Goal: Task Accomplishment & Management: Manage account settings

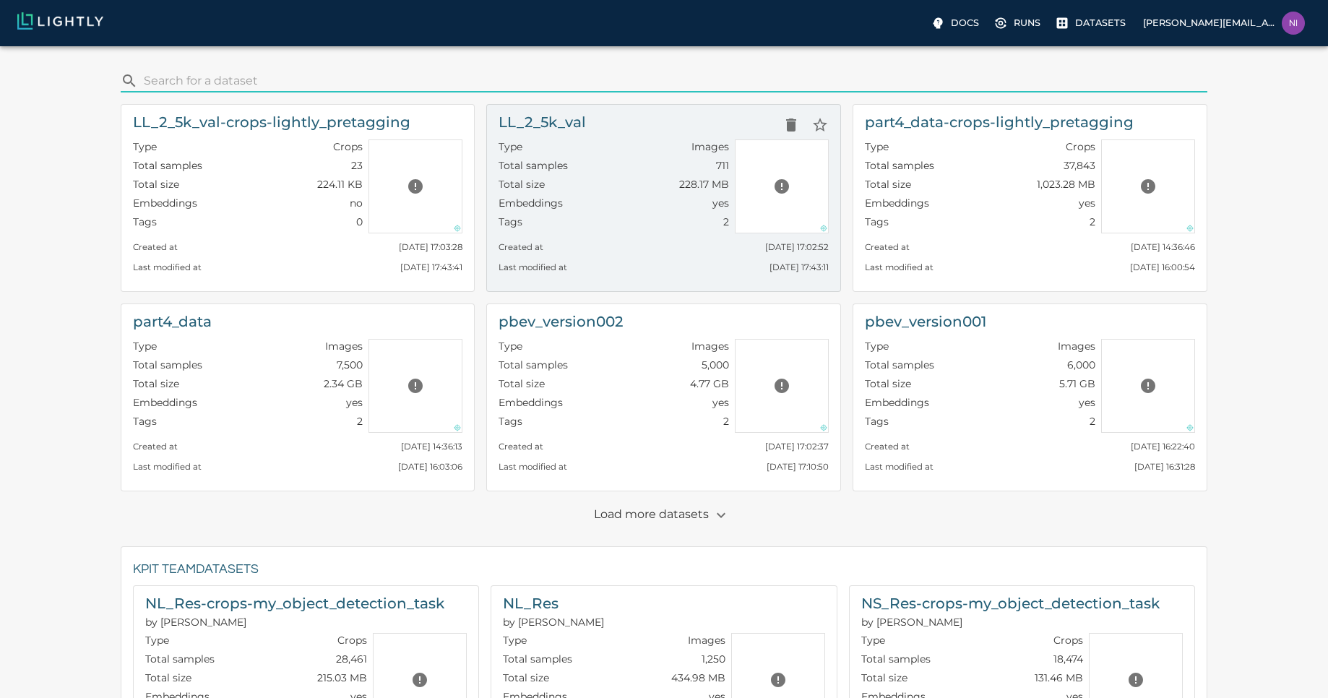
click at [615, 148] on div "Type Images" at bounding box center [613, 148] width 230 height 19
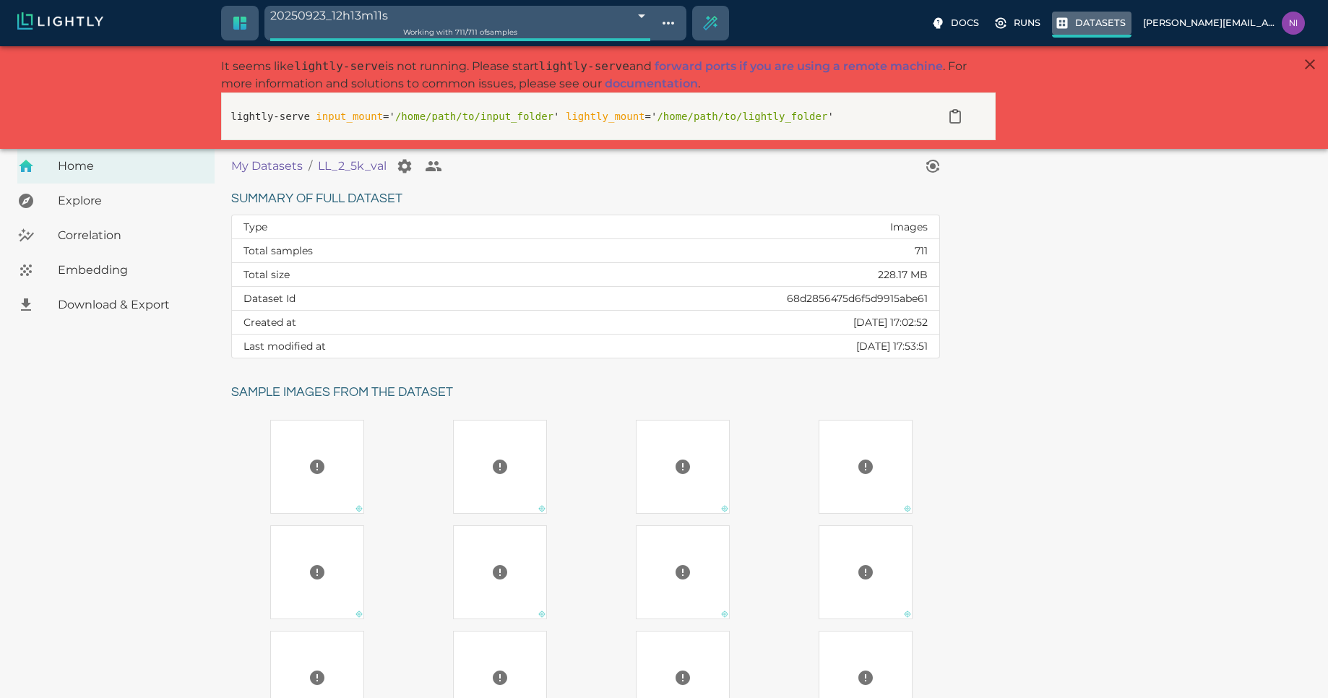
click at [1130, 31] on label "Datasets" at bounding box center [1091, 25] width 79 height 26
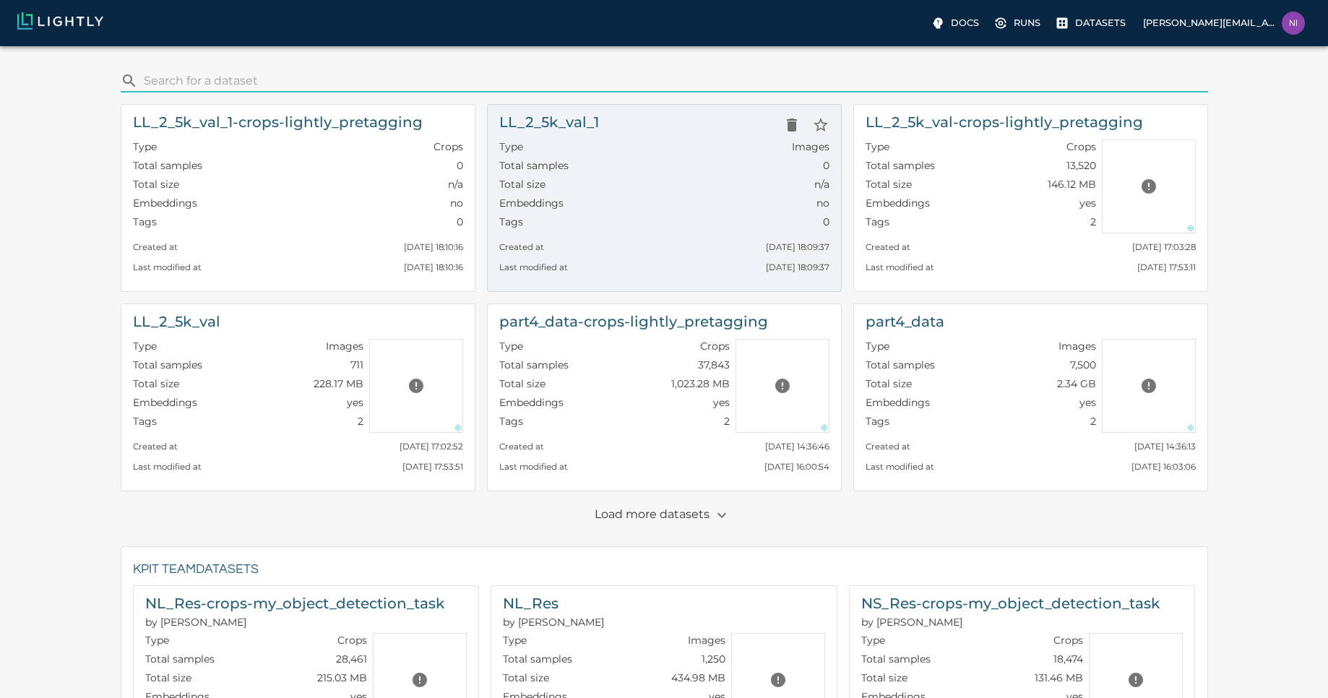
click at [647, 132] on div "LL_2_5k_val_1" at bounding box center [664, 125] width 330 height 29
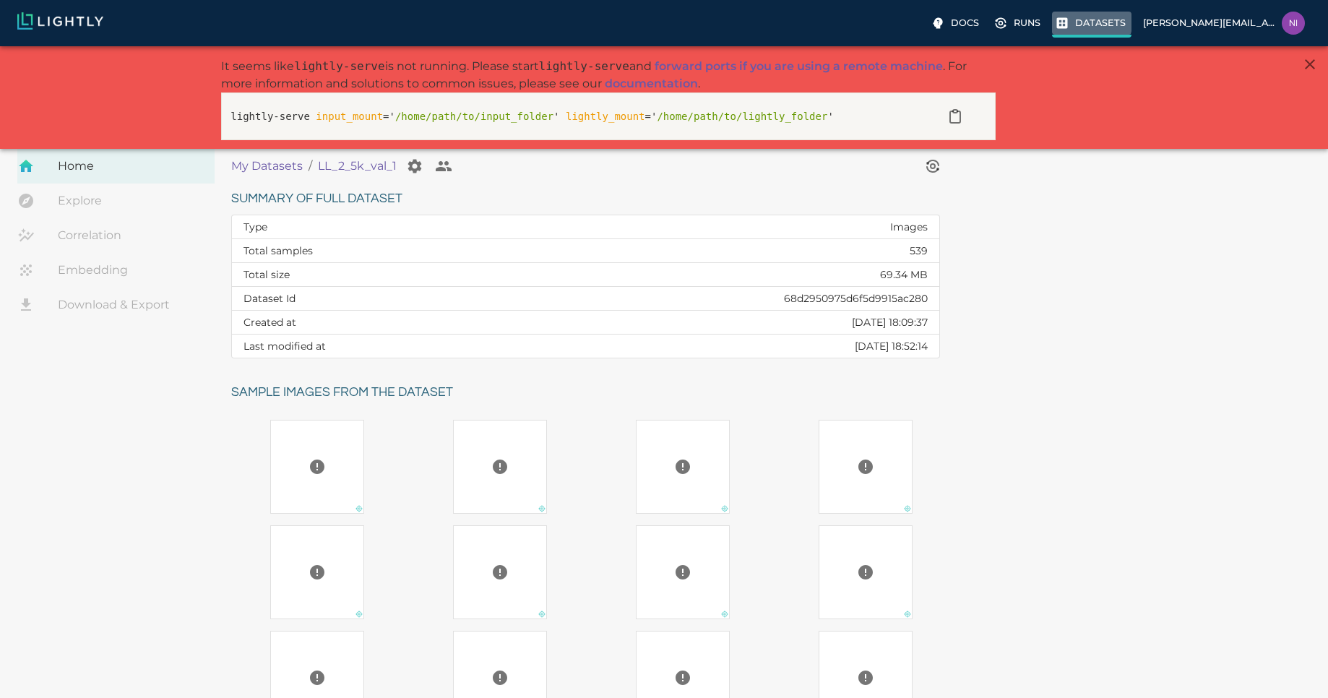
click at [1094, 22] on label "Datasets" at bounding box center [1091, 25] width 79 height 26
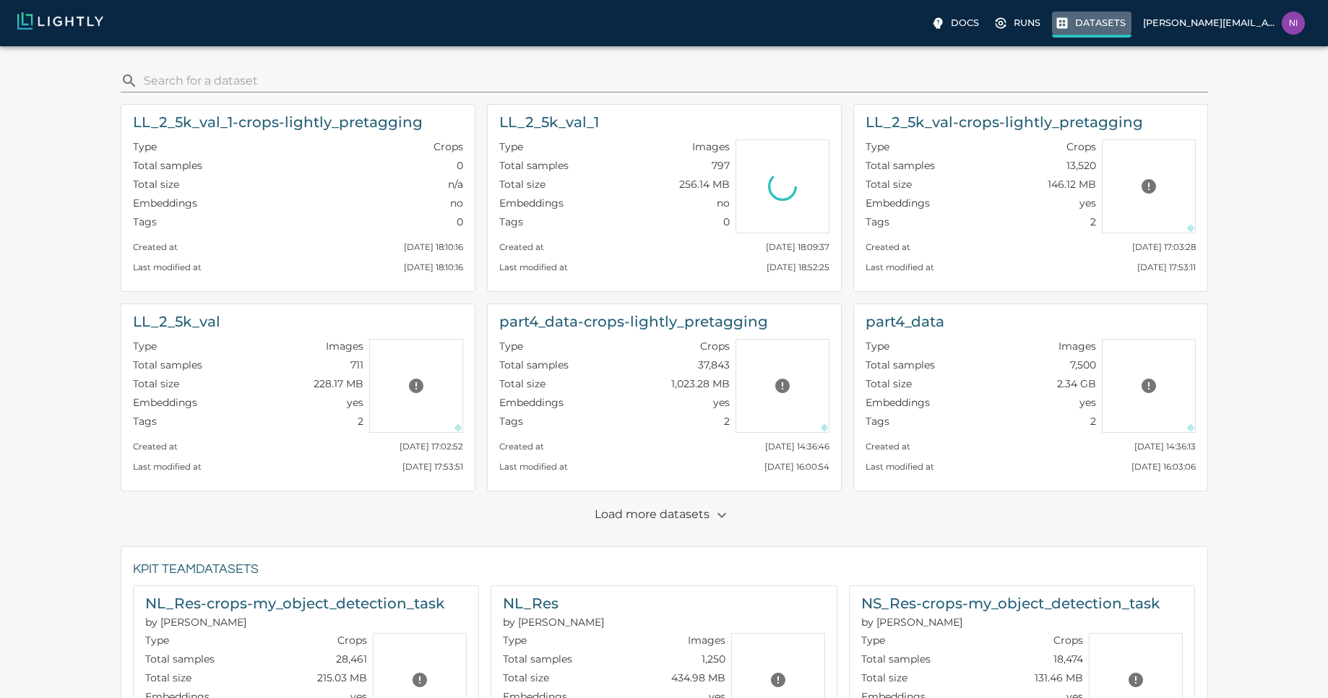
click at [1094, 22] on label "Datasets" at bounding box center [1091, 25] width 79 height 26
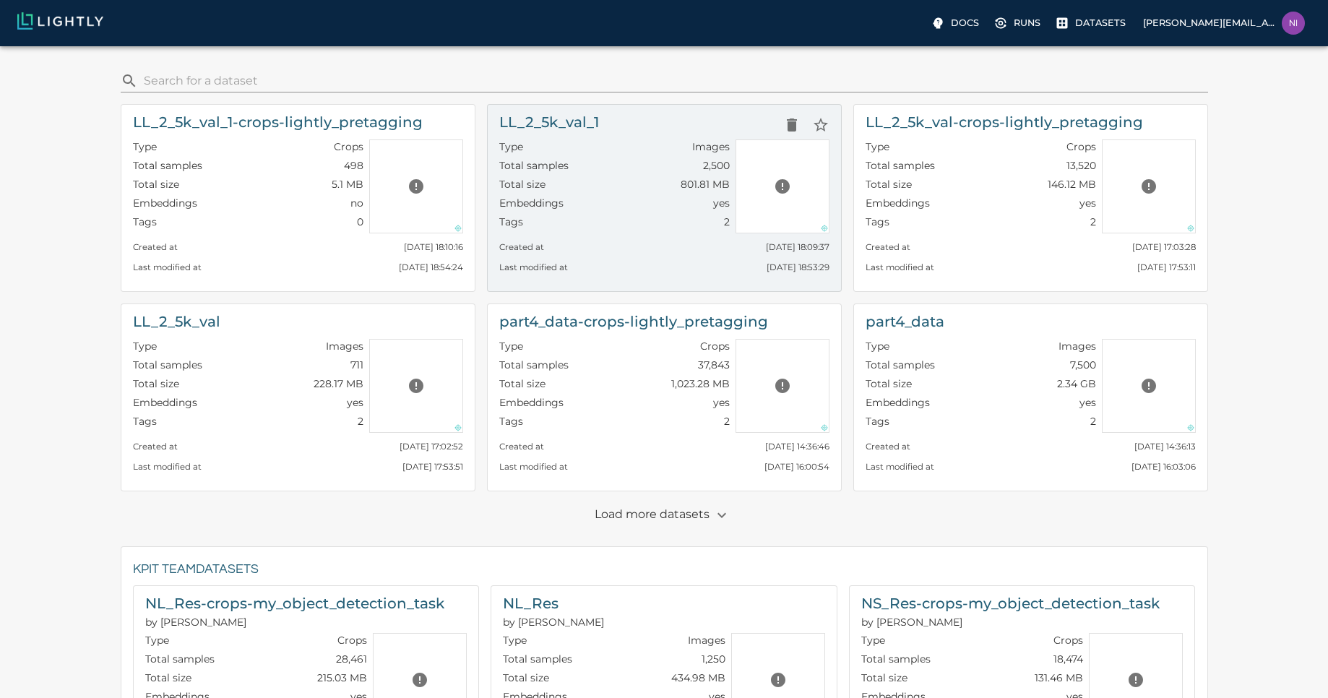
click at [663, 129] on div "LL_2_5k_val_1" at bounding box center [664, 125] width 330 height 29
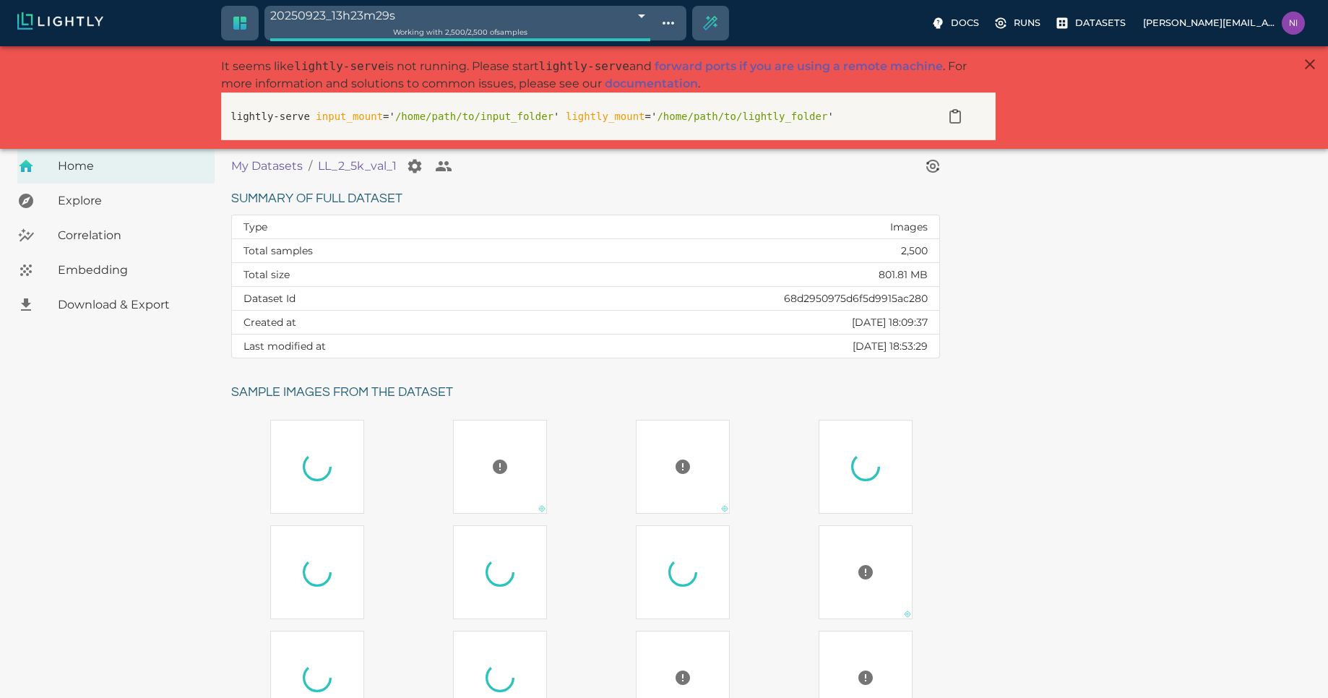
click at [129, 298] on span "Download & Export" at bounding box center [130, 304] width 145 height 17
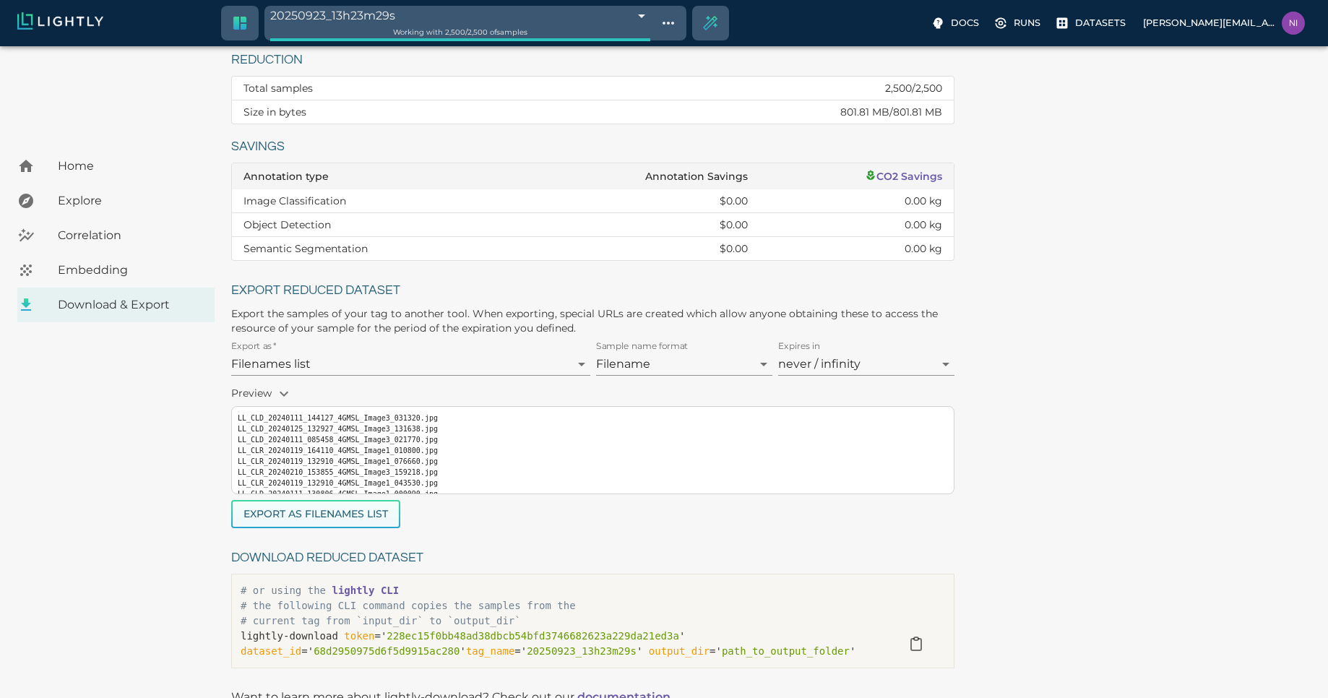
click at [363, 515] on button "Export as Filenames list" at bounding box center [315, 514] width 169 height 28
click at [1105, 441] on div "LL_2_5k_val_1 : 20250923_13h23m29s Reduction Total samples 2,500 / 2,500 Size i…" at bounding box center [773, 345] width 1085 height 662
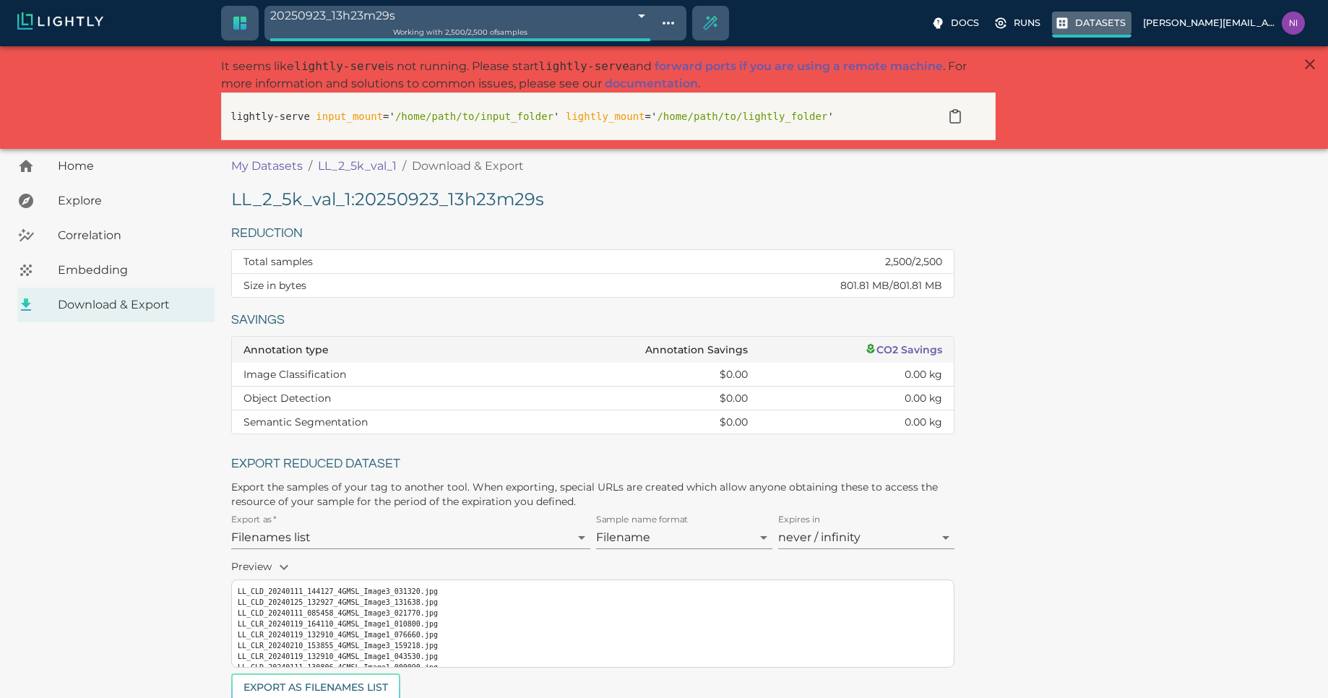
click at [1100, 17] on p "Datasets" at bounding box center [1100, 23] width 51 height 14
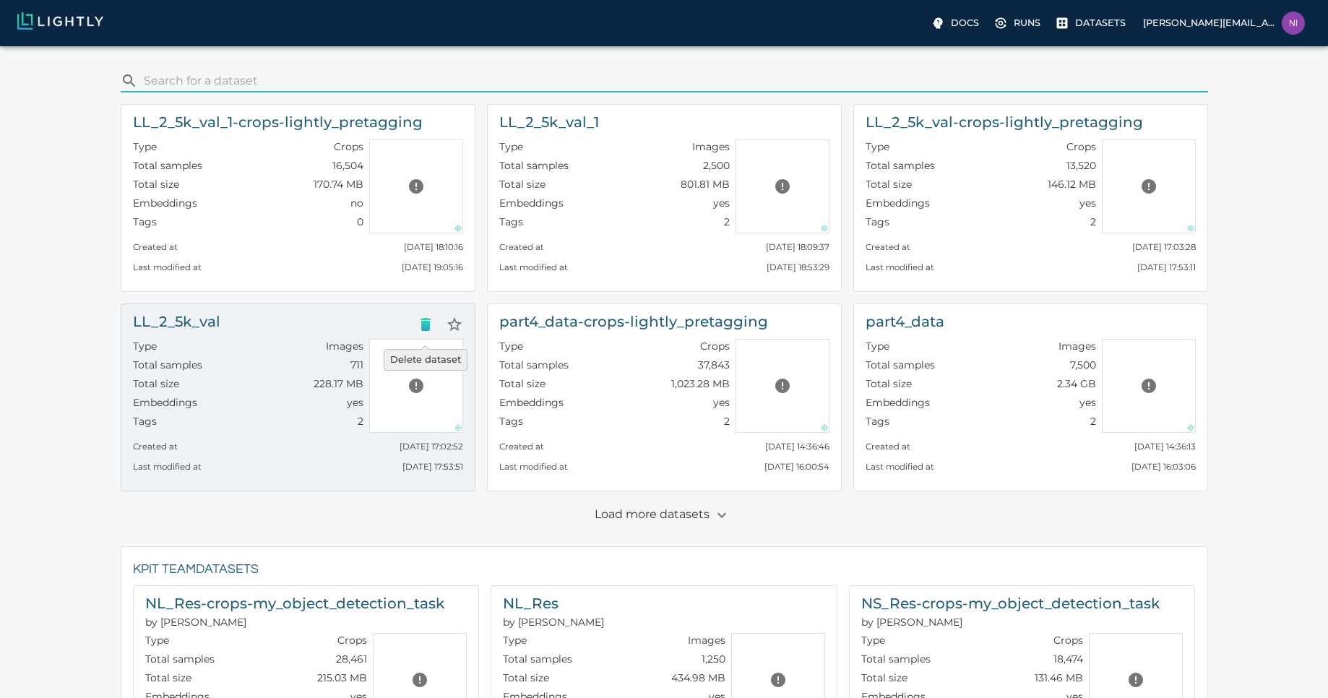
click at [428, 324] on icon "Delete dataset" at bounding box center [425, 324] width 10 height 13
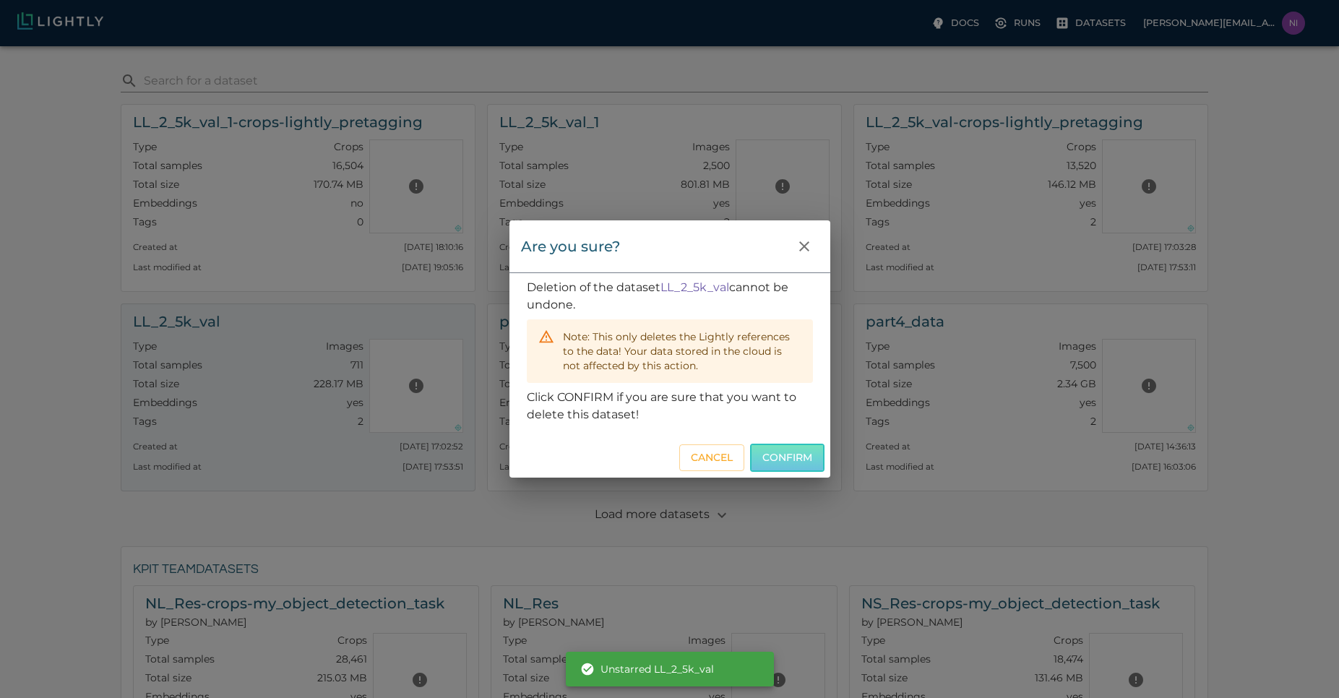
click at [785, 453] on button "Confirm" at bounding box center [787, 458] width 74 height 28
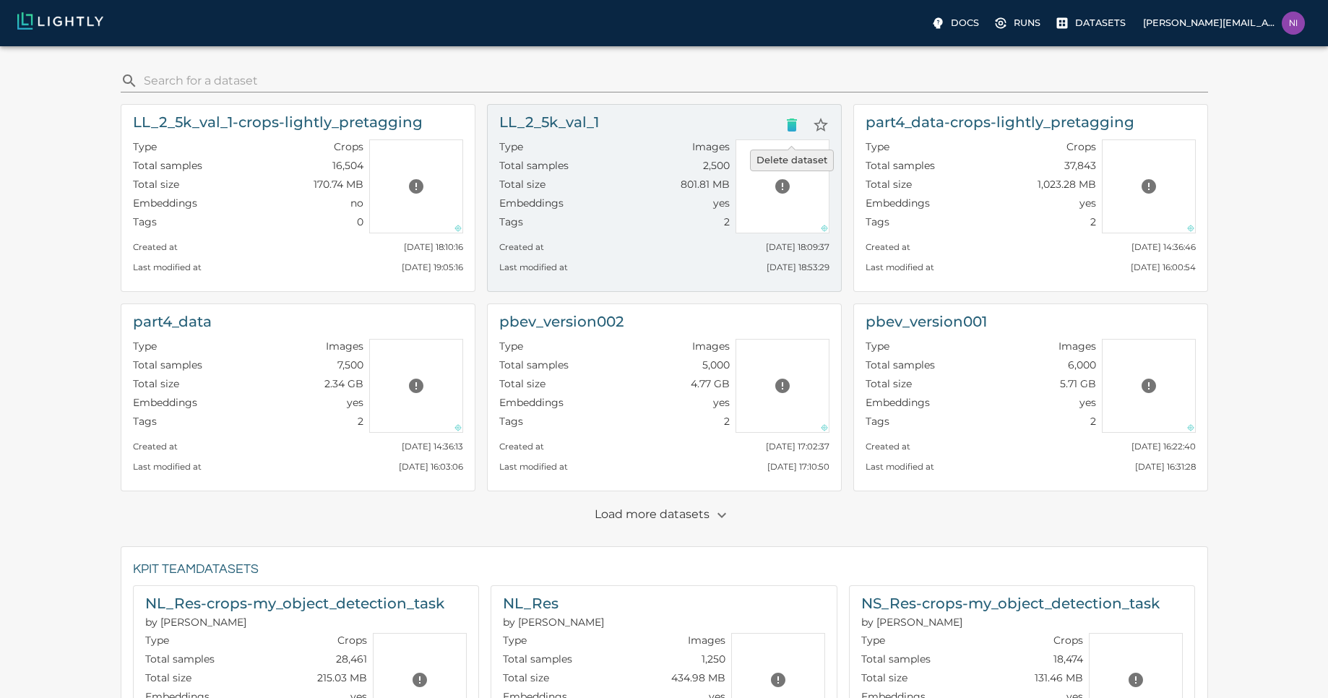
click at [787, 129] on icon "Delete dataset" at bounding box center [792, 124] width 10 height 13
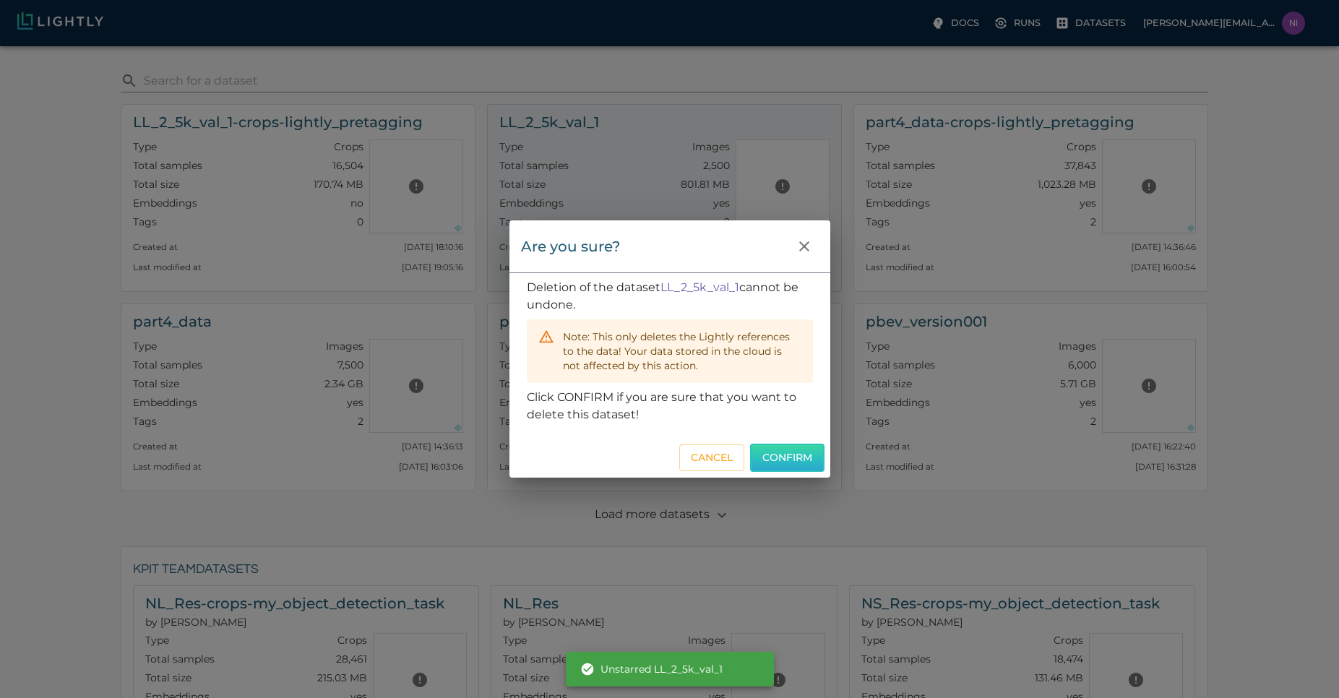
click at [788, 462] on button "Confirm" at bounding box center [787, 458] width 74 height 28
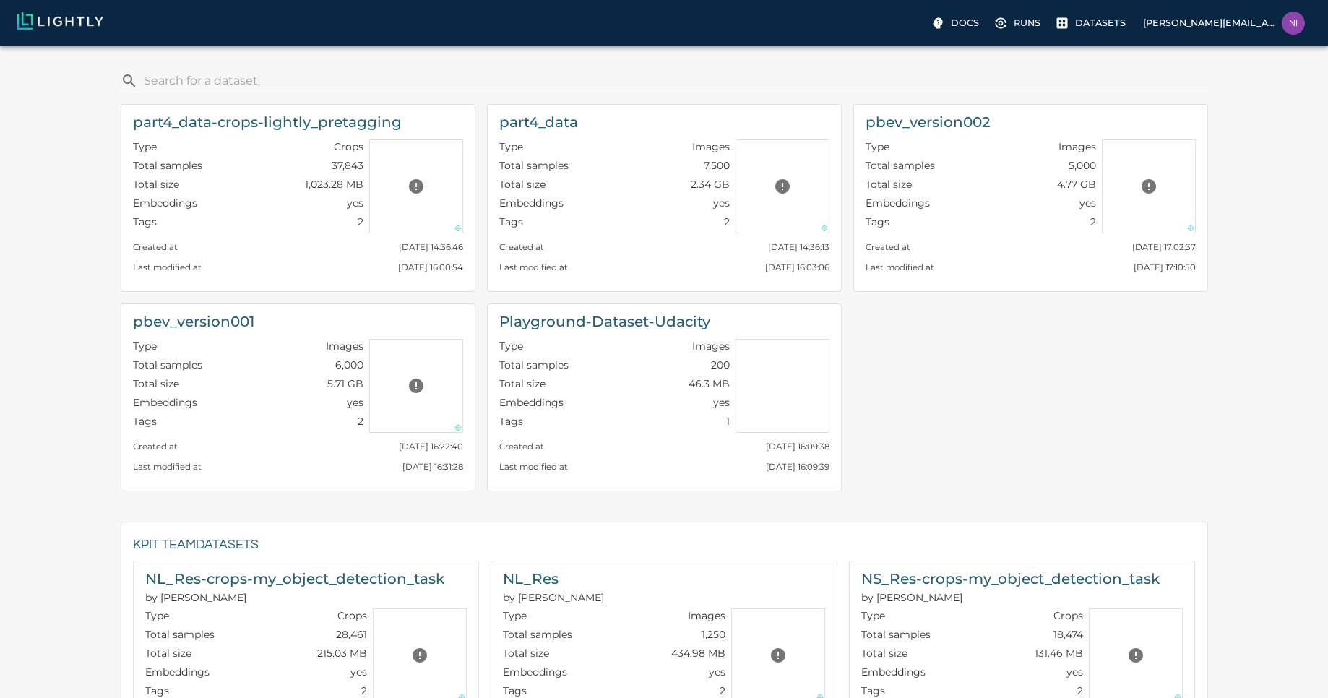
click at [1036, 368] on div "part4_data-crops-lightly_pretagging Type Crops Total samples 37,843 Total size …" at bounding box center [658, 297] width 1099 height 410
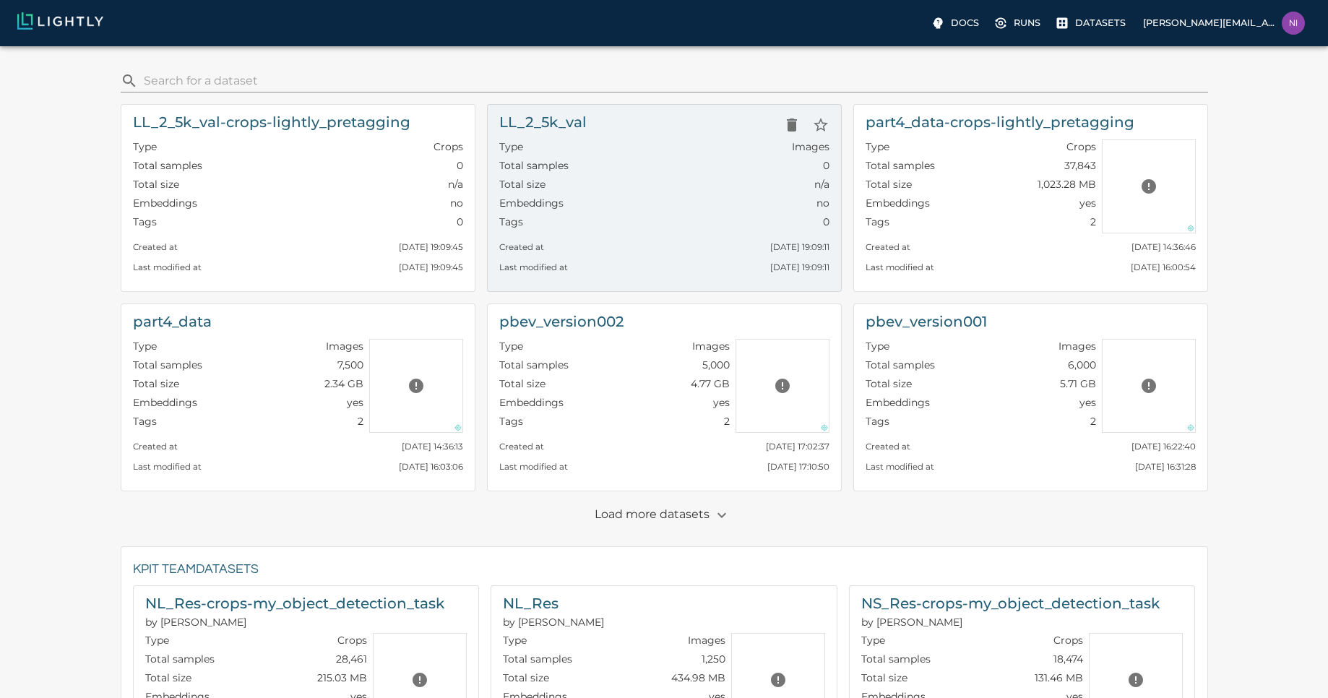
click at [562, 125] on h6 "LL_2_5k_val" at bounding box center [542, 122] width 87 height 23
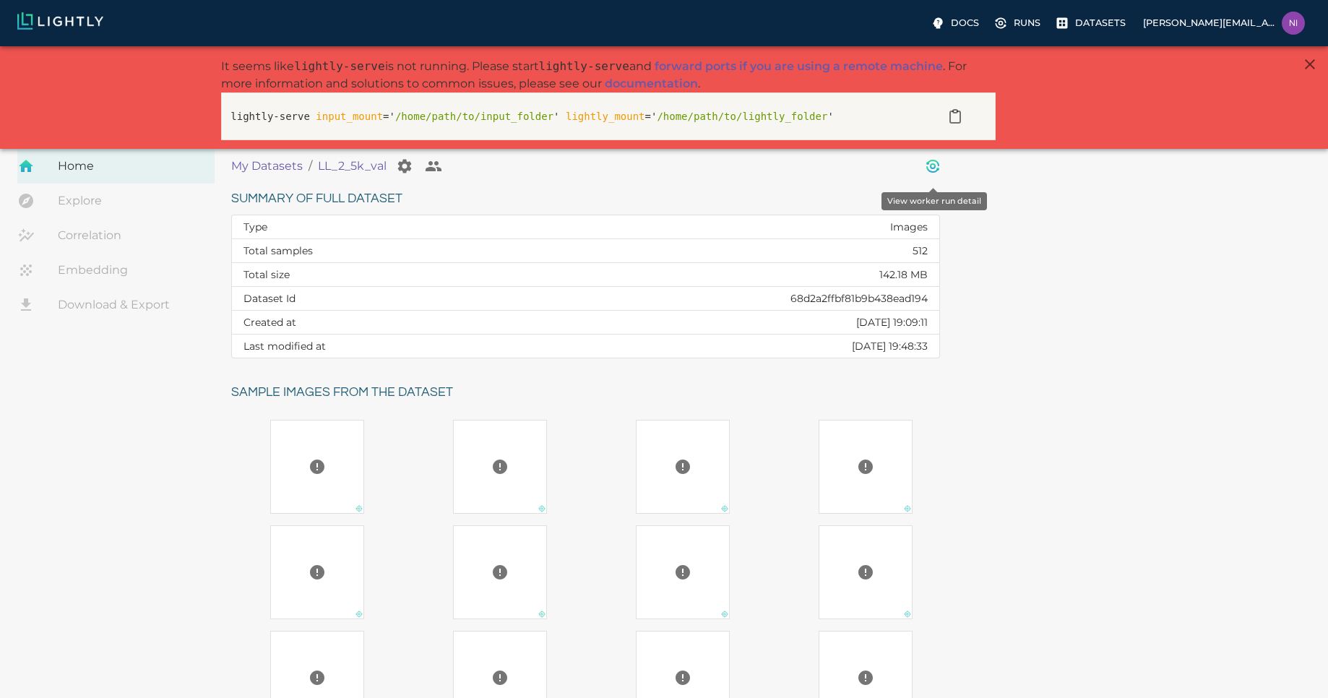
click at [927, 166] on icon "View worker run detail" at bounding box center [932, 165] width 17 height 17
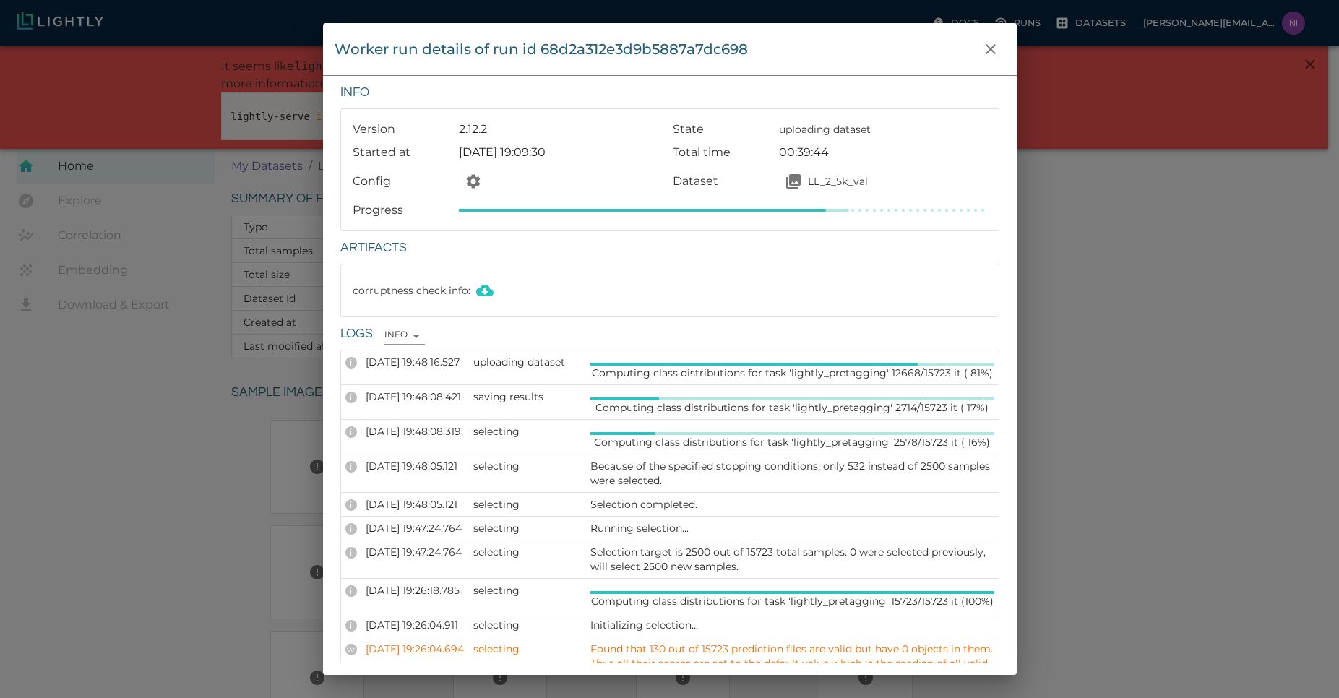
click at [1214, 413] on div "Worker run details of run id 68d2a312e3d9b5887a7dc698 Info Version 2.12.2 State…" at bounding box center [669, 349] width 1339 height 698
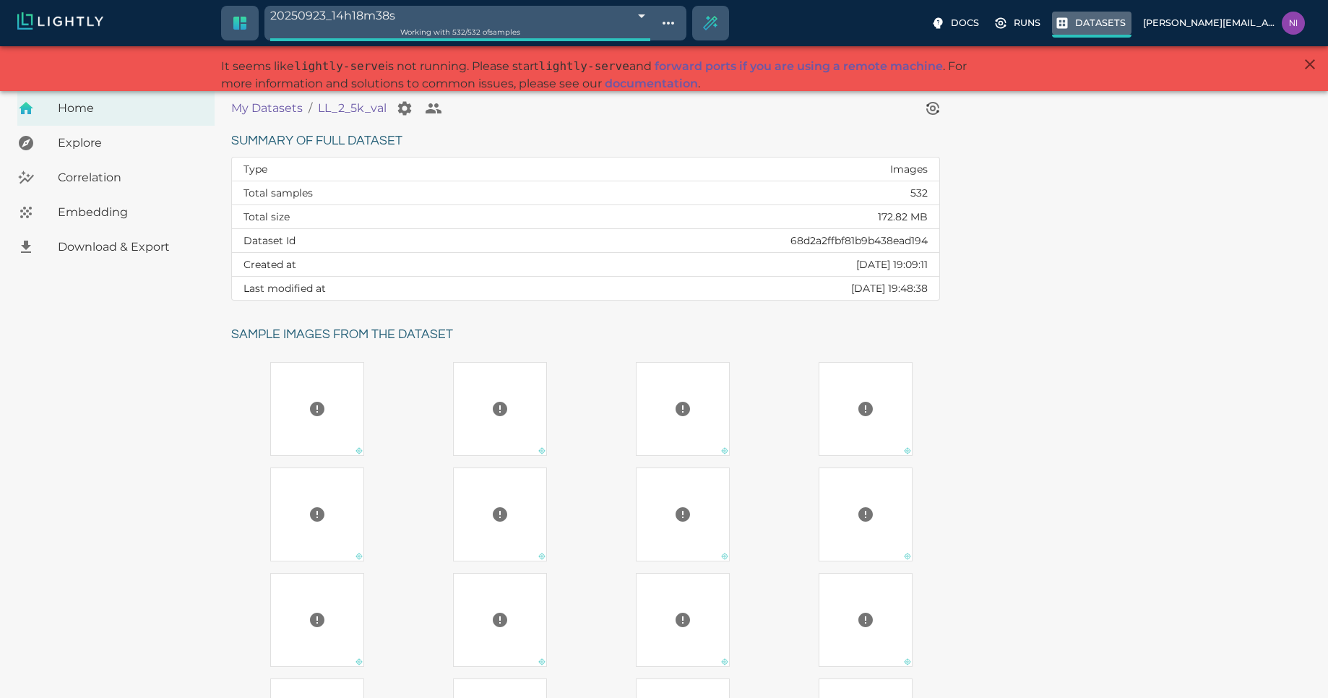
click at [1105, 16] on p "Datasets" at bounding box center [1100, 23] width 51 height 14
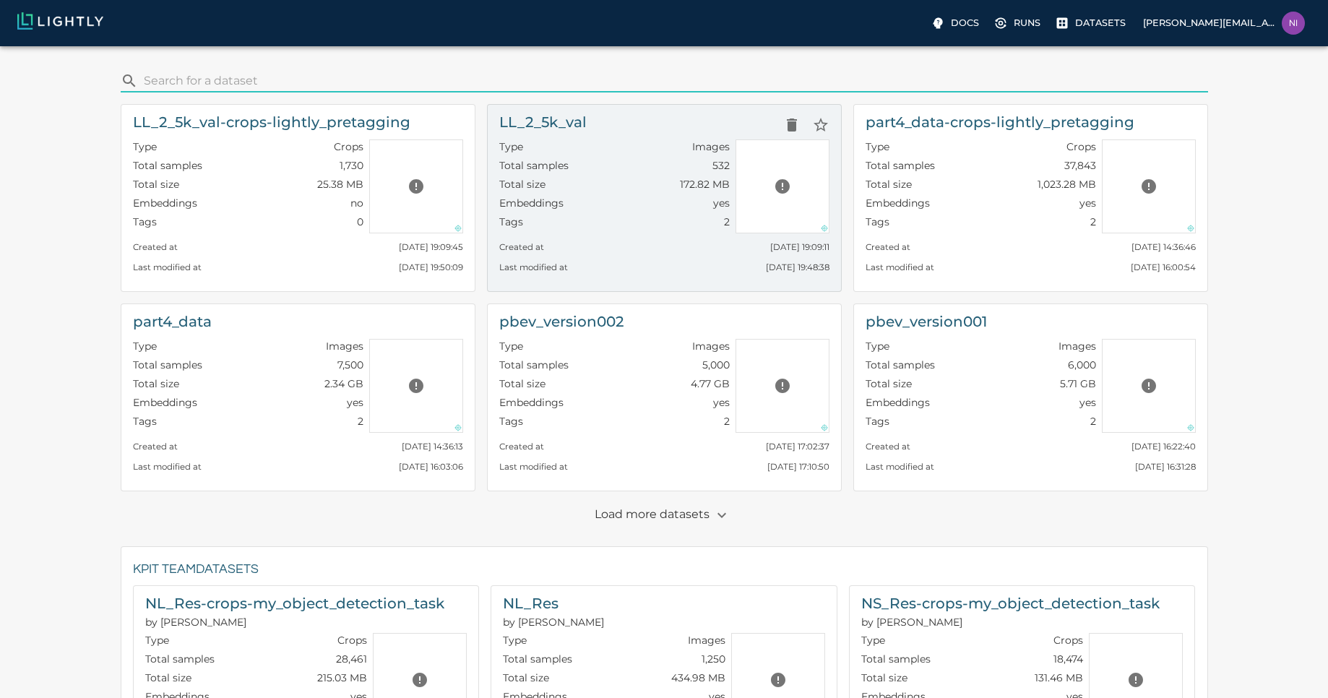
click at [666, 194] on div "Total size 172.82 MB" at bounding box center [614, 186] width 230 height 19
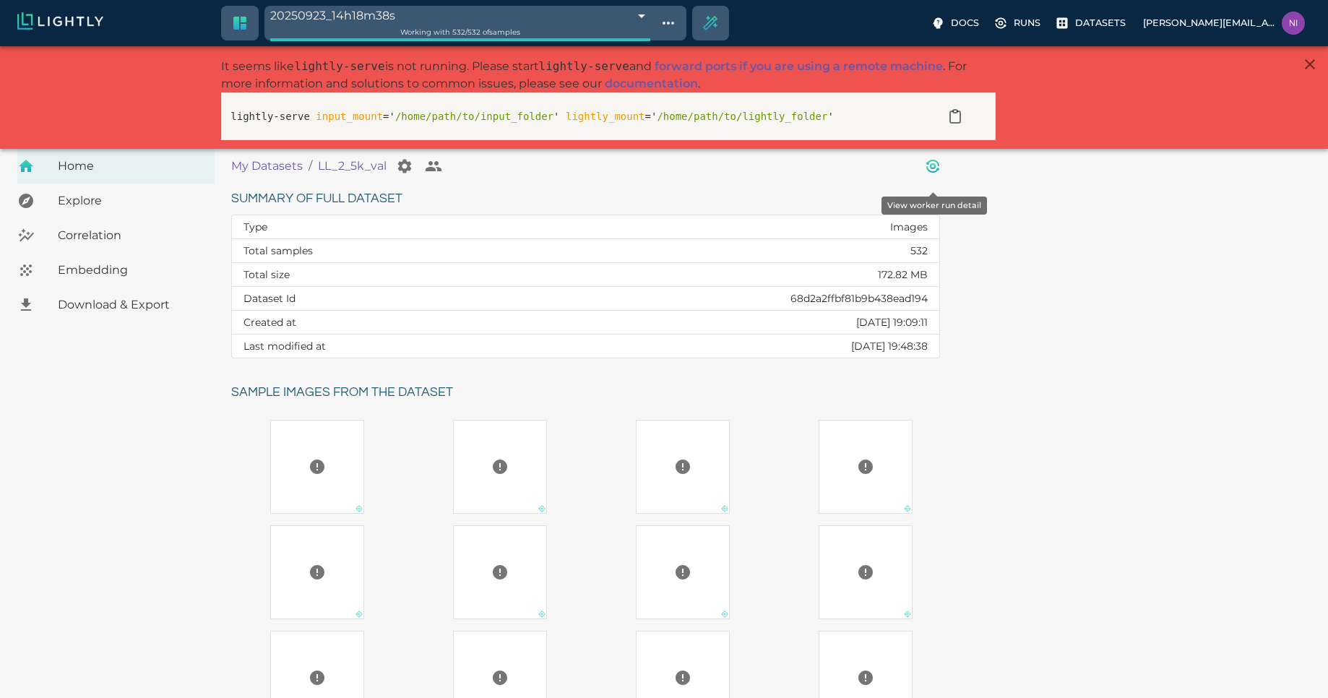
click at [935, 168] on icon "View worker run detail" at bounding box center [932, 165] width 17 height 17
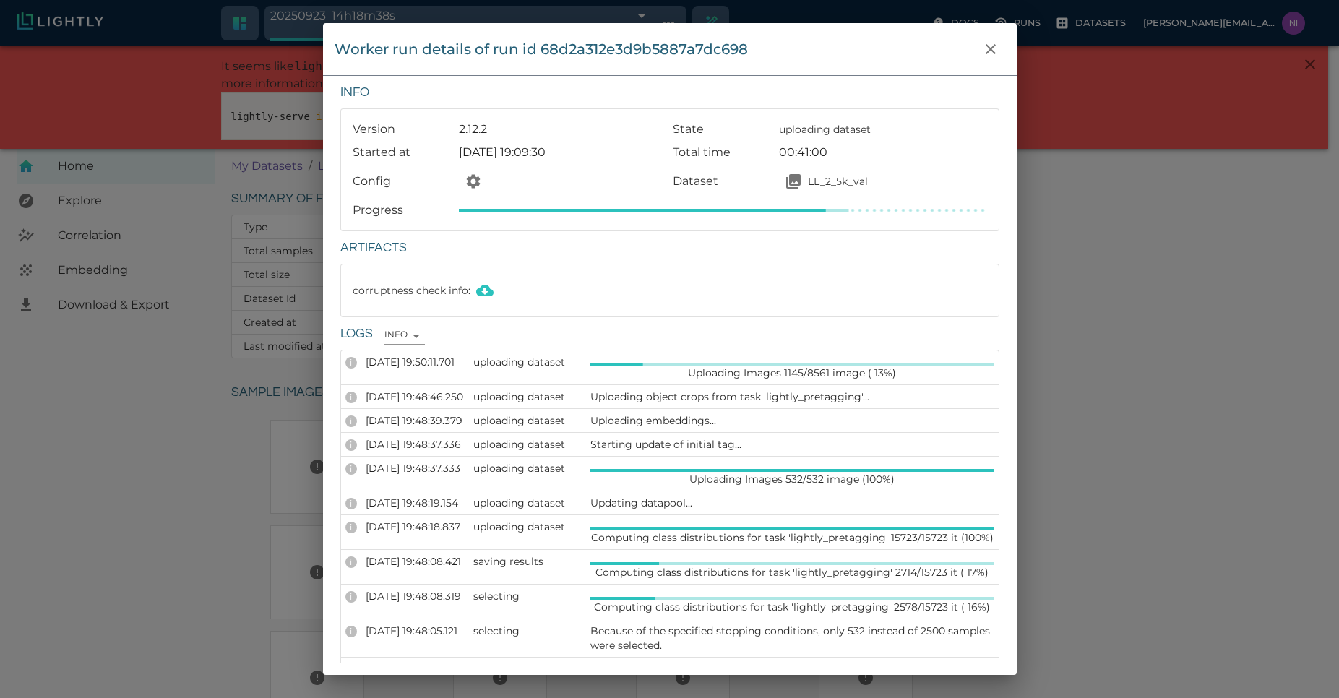
click at [1141, 299] on div "Worker run details of run id 68d2a312e3d9b5887a7dc698 Info Version 2.12.2 State…" at bounding box center [669, 349] width 1339 height 698
